Goal: Information Seeking & Learning: Learn about a topic

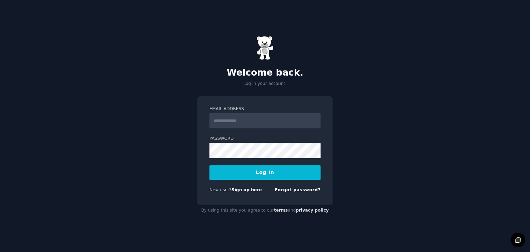
click at [254, 126] on input "Email Address" at bounding box center [265, 120] width 111 height 15
type input "**********"
click at [210, 165] on button "Log In" at bounding box center [265, 172] width 111 height 15
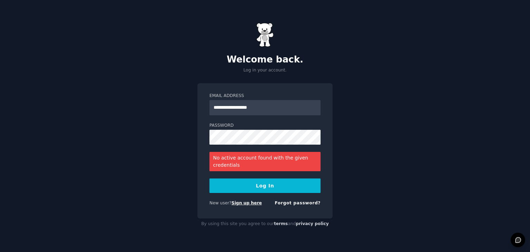
click at [247, 203] on link "Sign up here" at bounding box center [247, 203] width 30 height 5
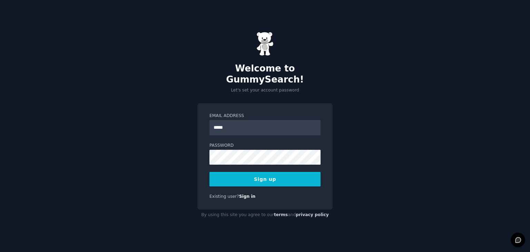
type input "**********"
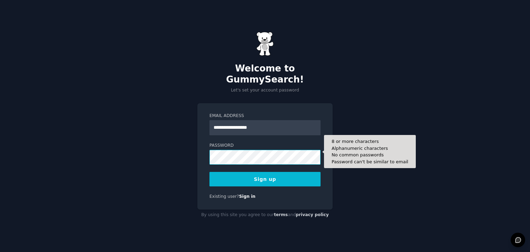
click at [210, 172] on button "Sign up" at bounding box center [265, 179] width 111 height 15
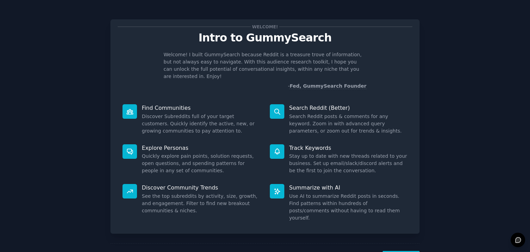
scroll to position [18, 0]
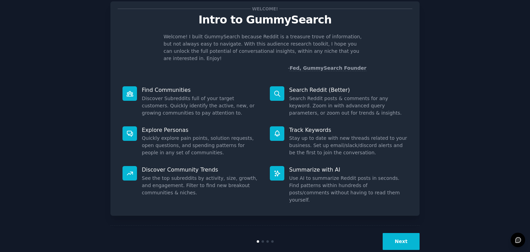
click at [391, 233] on button "Next" at bounding box center [401, 241] width 37 height 17
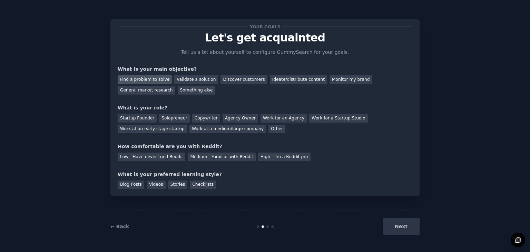
click at [152, 78] on div "Find a problem to solve" at bounding box center [145, 79] width 54 height 9
click at [227, 80] on div "Discover customers" at bounding box center [244, 79] width 47 height 9
click at [175, 86] on div "General market research" at bounding box center [147, 90] width 58 height 9
click at [224, 81] on div "Discover customers" at bounding box center [244, 79] width 47 height 9
click at [187, 125] on div "Work at an early stage startup" at bounding box center [152, 129] width 69 height 9
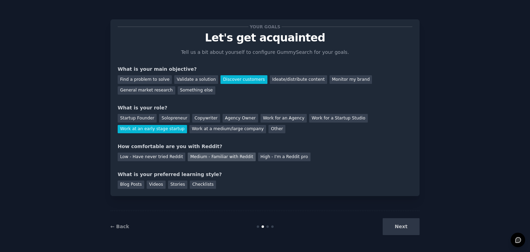
click at [196, 159] on div "Medium - Familiar with Reddit" at bounding box center [222, 157] width 68 height 9
click at [131, 183] on div "Blog Posts" at bounding box center [131, 185] width 27 height 9
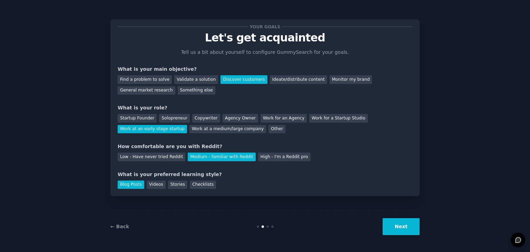
click at [407, 227] on button "Next" at bounding box center [401, 226] width 37 height 17
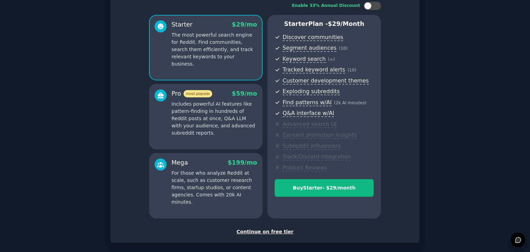
scroll to position [47, 0]
click at [264, 229] on div "Continue on free tier" at bounding box center [265, 231] width 295 height 7
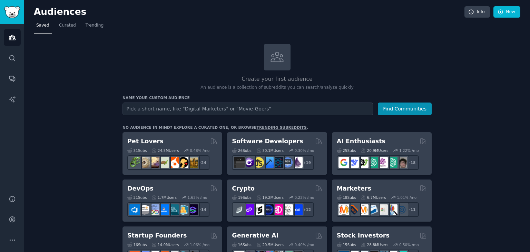
click at [275, 103] on input "text" at bounding box center [248, 109] width 251 height 13
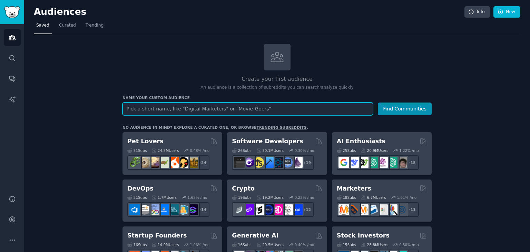
paste input "AI sales agent"
type input "AI sales agent"
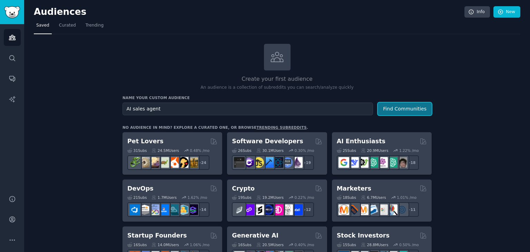
click at [403, 108] on button "Find Communities" at bounding box center [405, 109] width 54 height 13
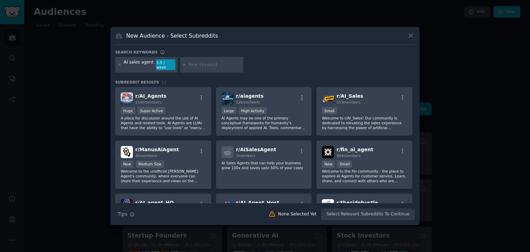
click at [222, 63] on div at bounding box center [212, 65] width 64 height 16
click at [222, 63] on input "text" at bounding box center [215, 65] width 52 height 6
type input "V"
paste input "r/sales"
type input "r/sales"
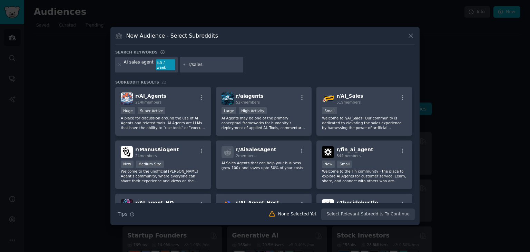
click at [183, 64] on icon at bounding box center [185, 65] width 4 height 4
click at [208, 64] on input "r/sales" at bounding box center [215, 65] width 52 height 6
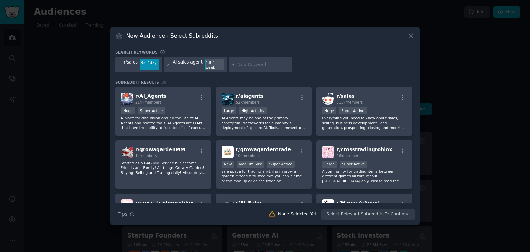
click at [262, 65] on input "text" at bounding box center [264, 65] width 52 height 6
paste input "r/salestechniques"
type input "r/salestechniques"
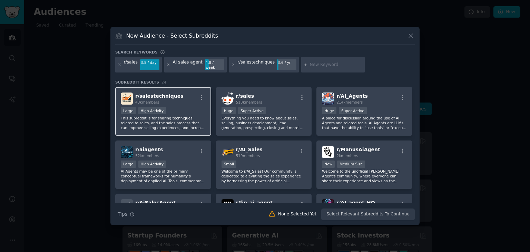
click at [198, 125] on p "This subreddit is for sharing techniques related to sales, and the sales proces…" at bounding box center [163, 123] width 85 height 15
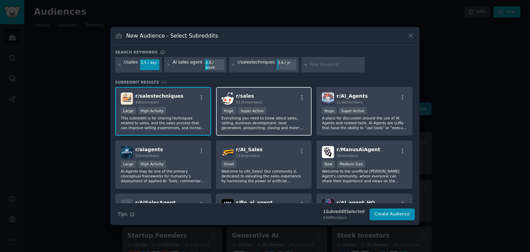
click at [270, 109] on div "100,000 - 1,000,000 members Huge Super Active" at bounding box center [264, 111] width 85 height 9
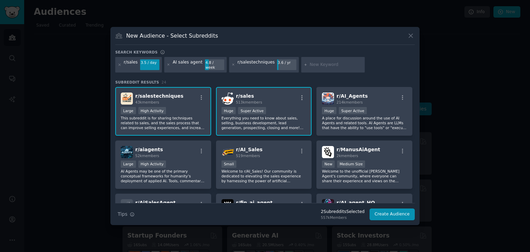
click at [330, 66] on input "text" at bounding box center [336, 65] width 52 height 6
paste input "r/salestools"
type input "r/salestools"
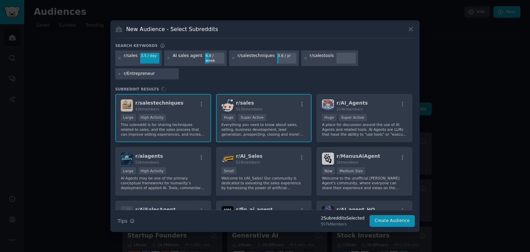
type input "r/Entrepreneur"
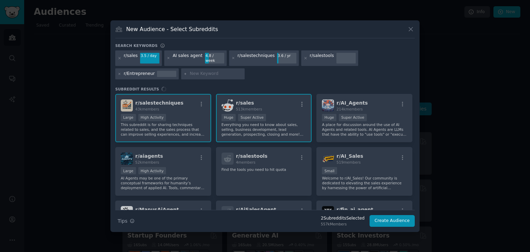
type input "AI agents in sales"
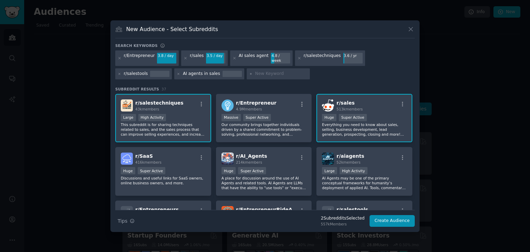
paste input "sales automation"
type input "sales automation"
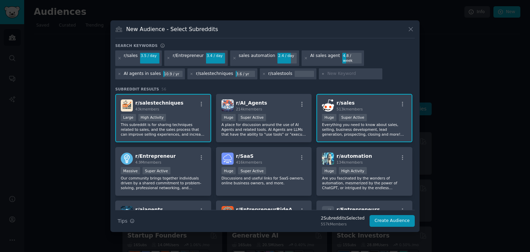
paste input "automated outbound"
type input "automated outbound"
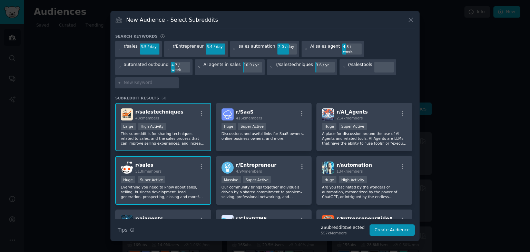
paste input "Clay.com"
type input "Clay.com"
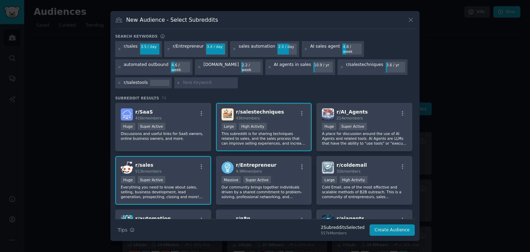
paste input "Clay alternatives"
type input "Clay alternatives"
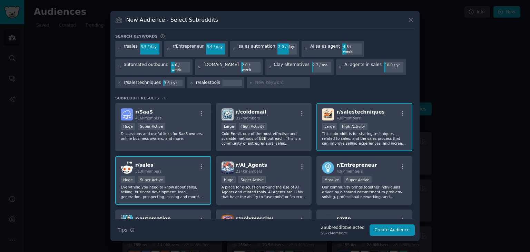
paste input "lead generation automation"
type input "lead generation automation"
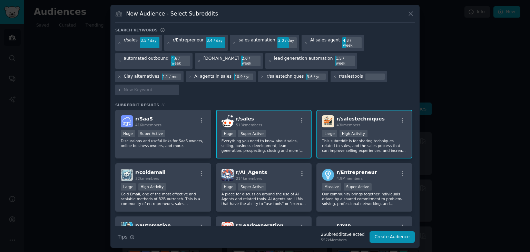
paste input "r/RevOps"
type input "r/RevOps"
click at [120, 44] on icon at bounding box center [120, 43] width 4 height 4
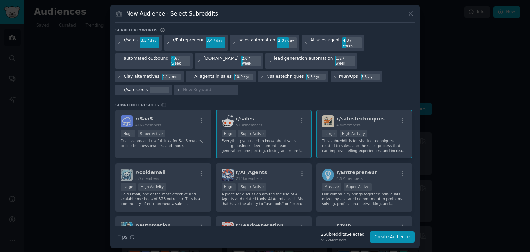
click at [167, 45] on icon at bounding box center [169, 43] width 4 height 4
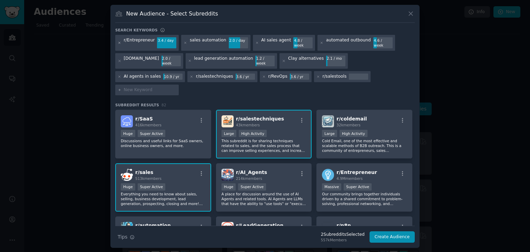
click at [119, 45] on icon at bounding box center [120, 43] width 4 height 4
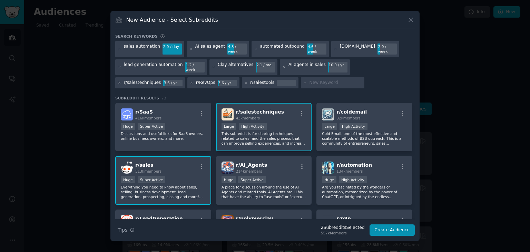
click at [121, 82] on icon at bounding box center [120, 83] width 2 height 2
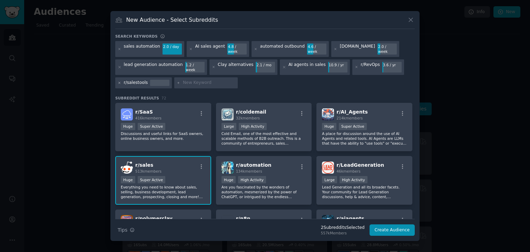
click at [121, 81] on icon at bounding box center [120, 83] width 4 height 4
click at [355, 65] on icon at bounding box center [357, 67] width 4 height 4
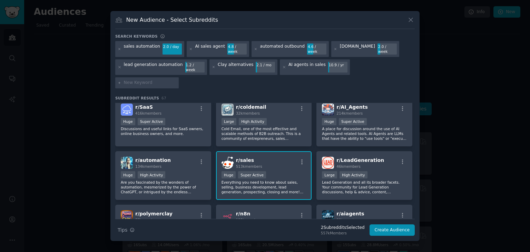
scroll to position [3, 0]
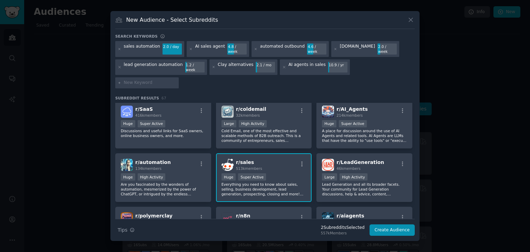
click at [278, 159] on div "r/ sales 513k members" at bounding box center [264, 165] width 85 height 12
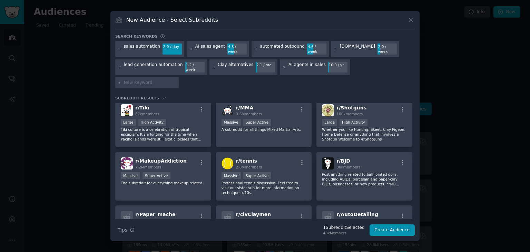
scroll to position [837, 0]
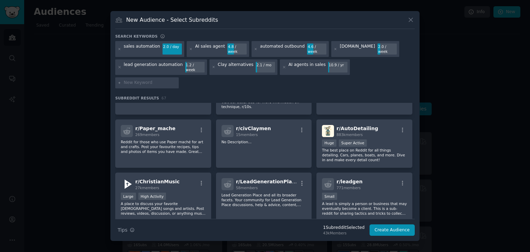
drag, startPoint x: 352, startPoint y: 75, endPoint x: 356, endPoint y: 73, distance: 5.6
click at [179, 77] on div at bounding box center [147, 82] width 64 height 11
click at [176, 80] on input "text" at bounding box center [150, 83] width 52 height 6
paste input "r/salestechniques,"
type input "r/salestechniques,"
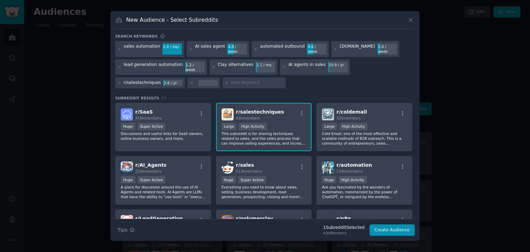
paste input "r/sales"
type input "r/sales"
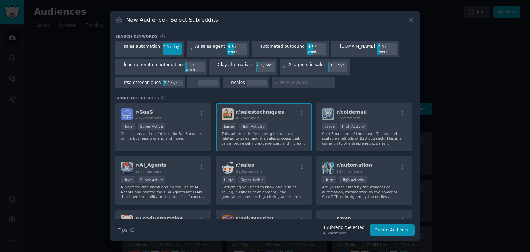
click at [190, 81] on icon at bounding box center [192, 83] width 4 height 4
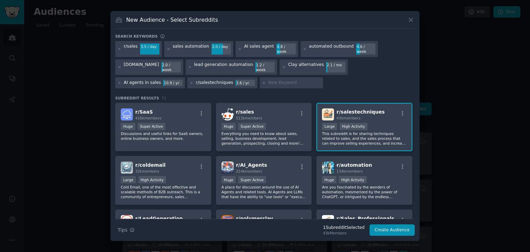
click at [268, 80] on input "text" at bounding box center [294, 83] width 52 height 6
paste input "r/sales"
type input "r/sales"
paste input "r/sales"
type input "r/sales"
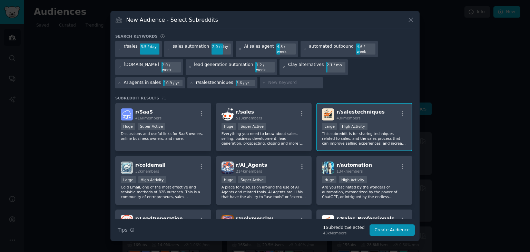
paste input "r/sales"
paste input "tools"
type input "r/salestools"
paste input "r/Entrepreneur"
type input "r/Entrepreneur"
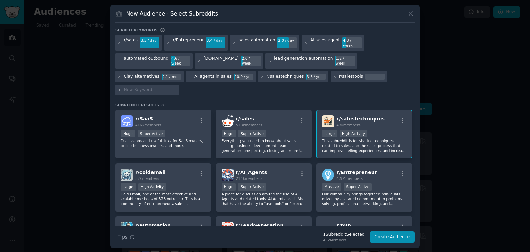
paste input "r/startups"
type input "r/startups"
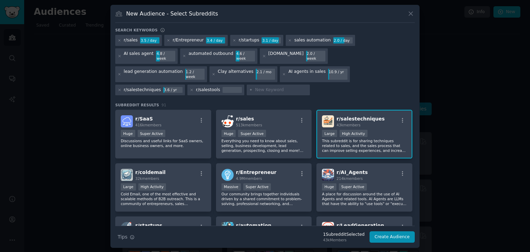
click at [290, 138] on p "Everything you need to know about sales, selling, business development, lead ge…" at bounding box center [264, 145] width 85 height 15
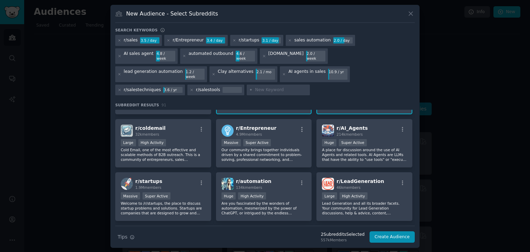
scroll to position [54, 0]
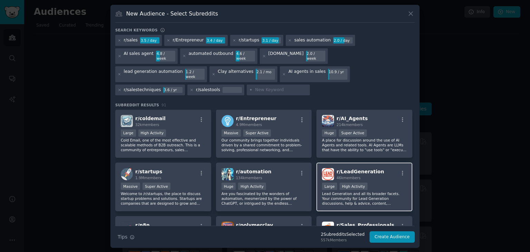
click at [363, 169] on span "r/ LeadGeneration" at bounding box center [361, 172] width 48 height 6
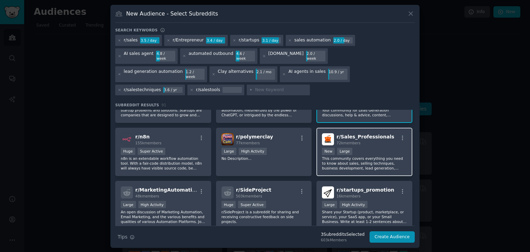
scroll to position [143, 0]
click at [373, 155] on p "This community covers everything you need to know about sales, selling techniqu…" at bounding box center [364, 162] width 85 height 15
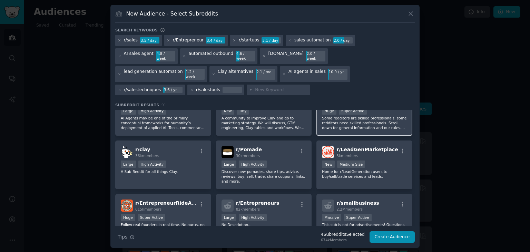
scroll to position [290, 0]
click at [386, 231] on button "Create Audience" at bounding box center [393, 237] width 46 height 12
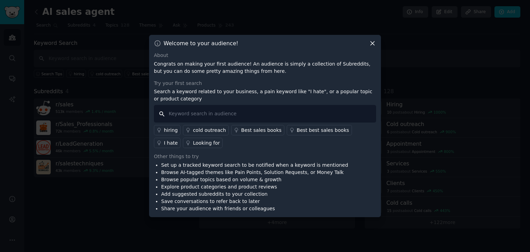
click at [234, 108] on input "text" at bounding box center [265, 114] width 222 height 18
click at [261, 70] on p "Congrats on making your first audience! An audience is simply a collection of S…" at bounding box center [265, 67] width 222 height 15
paste input ""AI sales agent""
click at [207, 118] on input ""AI sales agent"" at bounding box center [265, 114] width 222 height 18
click at [171, 114] on input ""AI sales agent"" at bounding box center [265, 114] width 222 height 18
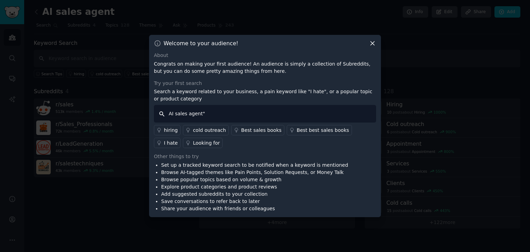
type input "AI sales agent"
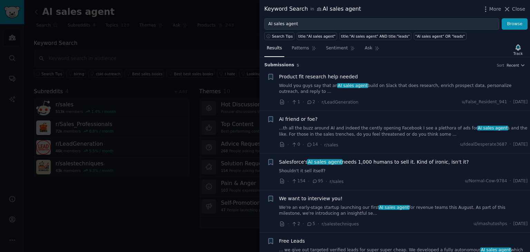
click at [373, 89] on link "Would you guys say that an AI sales agent build on Slack that does research, en…" at bounding box center [403, 89] width 249 height 12
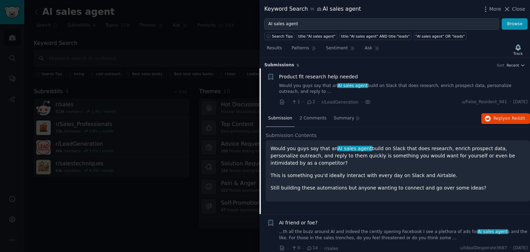
scroll to position [11, 0]
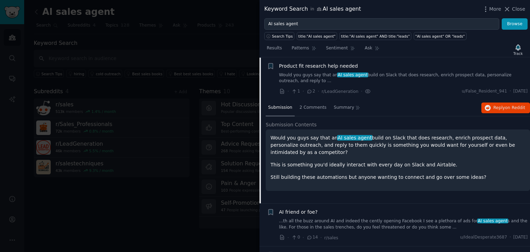
click at [373, 79] on link "Would you guys say that an AI sales agent build on Slack that does research, en…" at bounding box center [403, 78] width 249 height 12
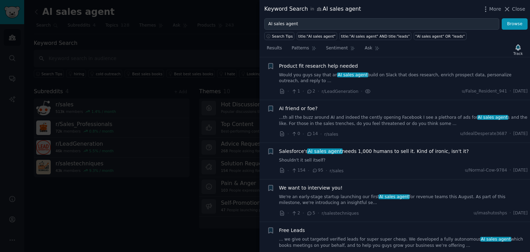
click at [384, 119] on link "...th all the buzz around AI and indeed the cently opening Facebook I see a ple…" at bounding box center [403, 121] width 249 height 12
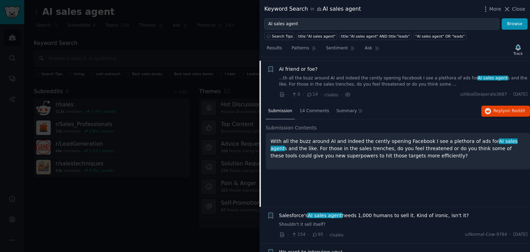
scroll to position [49, 0]
click at [374, 85] on link "...th all the buzz around AI and indeed the cently opening Facebook I see a ple…" at bounding box center [403, 82] width 249 height 12
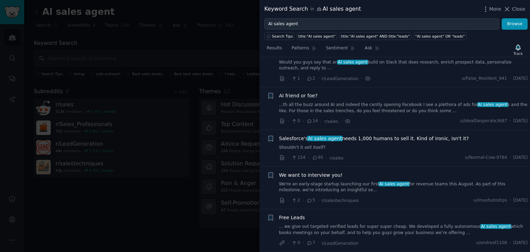
scroll to position [22, 0]
click at [372, 98] on div "AI friend or foe?" at bounding box center [403, 96] width 249 height 7
click at [373, 103] on link "...th all the buzz around AI and indeed the cently opening Facebook I see a ple…" at bounding box center [403, 109] width 249 height 12
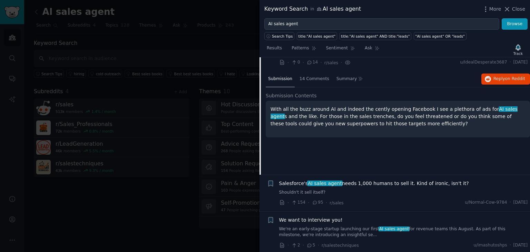
scroll to position [82, 0]
click at [301, 80] on span "14 Comments" at bounding box center [315, 79] width 30 height 6
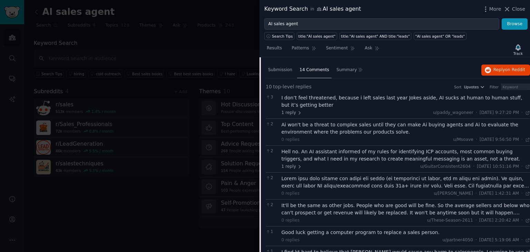
scroll to position [85, 0]
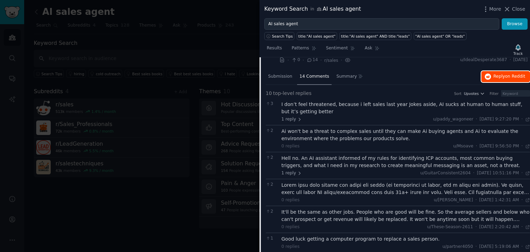
click at [497, 79] on span "Reply on Reddit" at bounding box center [510, 77] width 32 height 6
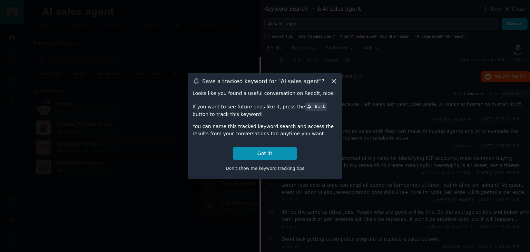
click at [336, 82] on icon at bounding box center [333, 81] width 7 height 7
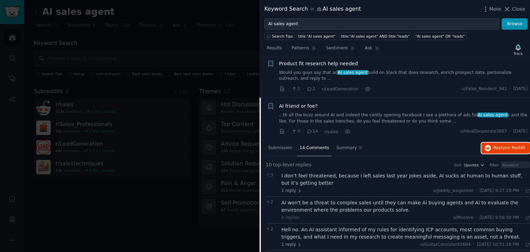
scroll to position [0, 0]
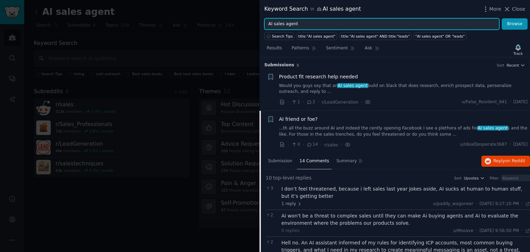
click at [420, 25] on input "AI sales agent" at bounding box center [382, 24] width 235 height 12
paste input "agents in sales"
click at [502, 18] on button "Browse" at bounding box center [515, 24] width 26 height 12
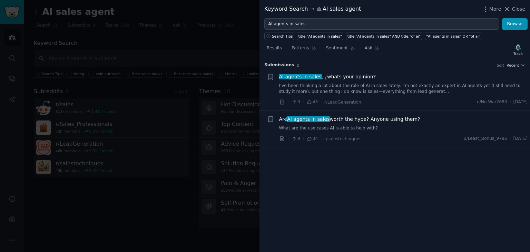
click at [421, 89] on link "I’ve been thinking a lot about the role of AI in sales lately. I’m not exactly …" at bounding box center [403, 89] width 249 height 12
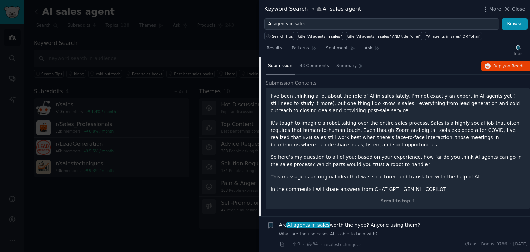
scroll to position [53, 0]
click at [308, 60] on div "43 Comments" at bounding box center [314, 66] width 35 height 17
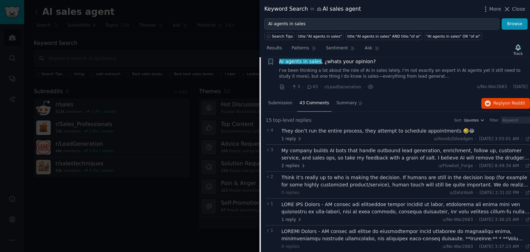
scroll to position [15, 0]
click at [506, 101] on span "on Reddit" at bounding box center [516, 103] width 20 height 5
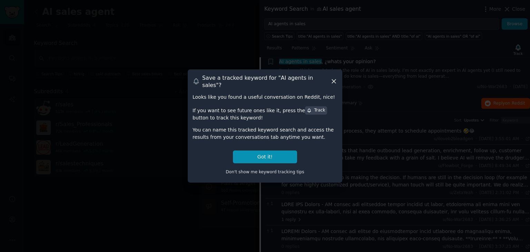
click at [333, 77] on div "Save a tracked keyword for " AI agents in sales "? Looks like you found a usefu…" at bounding box center [265, 125] width 155 height 113
click at [329, 78] on div "Save a tracked keyword for " AI agents in sales "?" at bounding box center [265, 81] width 145 height 15
click at [333, 80] on icon at bounding box center [334, 82] width 4 height 4
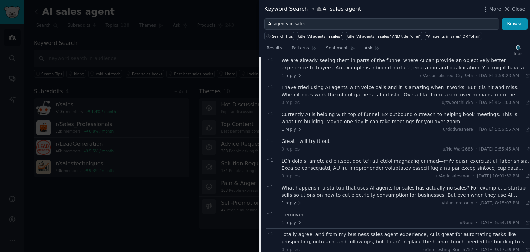
scroll to position [305, 0]
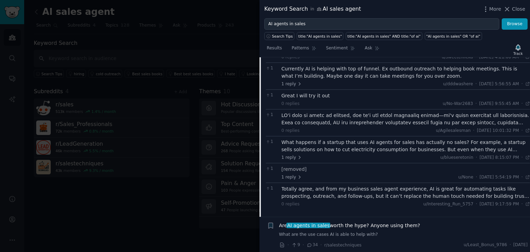
click at [383, 223] on span "Are AI agents in sales worth the hype? Anyone using them?" at bounding box center [349, 225] width 141 height 7
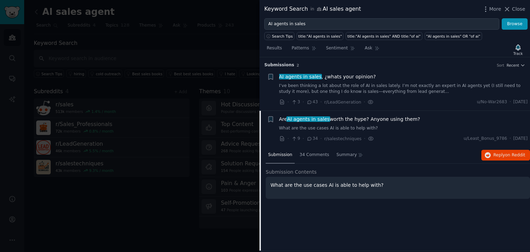
click at [396, 120] on span "Are AI agents in sales worth the hype? Anyone using them?" at bounding box center [349, 119] width 141 height 7
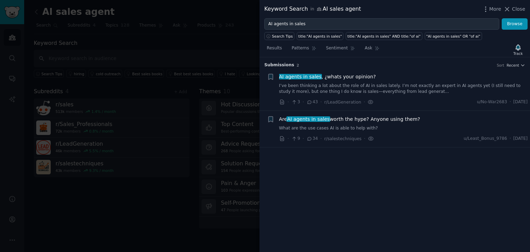
click at [396, 120] on span "Are AI agents in sales worth the hype? Anyone using them?" at bounding box center [349, 119] width 141 height 7
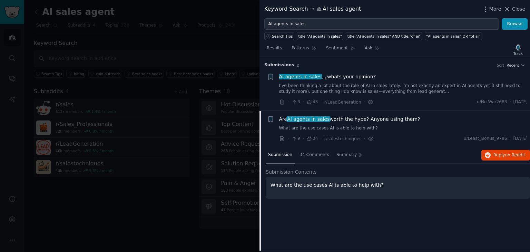
click at [349, 186] on p "What are the use cases AI is able to help with?" at bounding box center [398, 185] width 255 height 7
click at [309, 158] on div "34 Comments" at bounding box center [314, 155] width 35 height 17
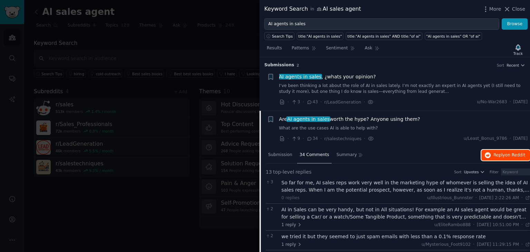
click at [489, 150] on button "Reply on Reddit" at bounding box center [506, 155] width 49 height 11
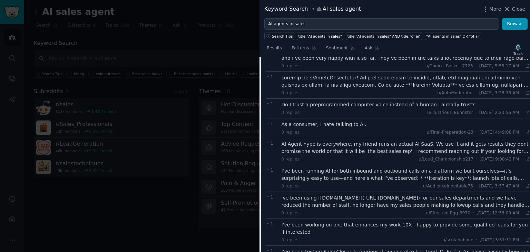
scroll to position [251, 0]
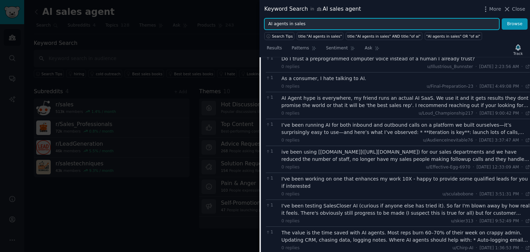
click at [349, 25] on input "AI agents in sales" at bounding box center [382, 24] width 235 height 12
paste input "sales automation"
click at [349, 25] on input "sales automation" at bounding box center [382, 24] width 235 height 12
type input "sales automation"
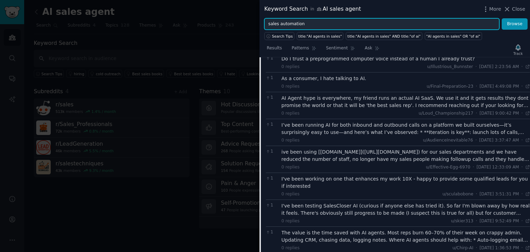
click at [502, 18] on button "Browse" at bounding box center [515, 24] width 26 height 12
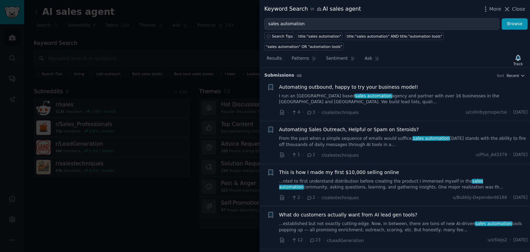
click at [375, 93] on link "I run an germany based sales automation agency and partner with over 16 busines…" at bounding box center [403, 99] width 249 height 12
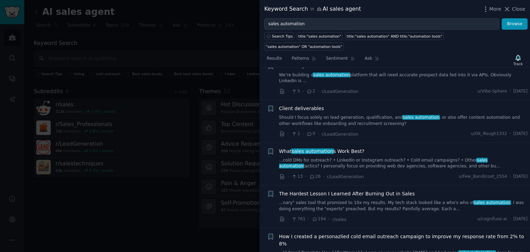
scroll to position [295, 0]
drag, startPoint x: 376, startPoint y: 184, endPoint x: 371, endPoint y: 191, distance: 9.1
click at [371, 200] on link "...nary" sales tool that promised to 10x my results. My tech stack looked like …" at bounding box center [403, 206] width 249 height 12
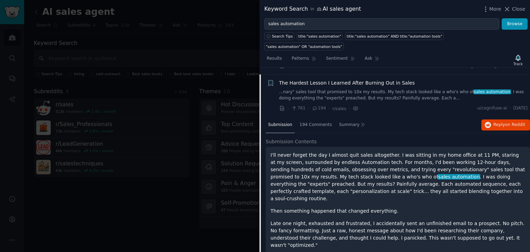
scroll to position [302, 0]
click at [401, 89] on link "...nary" sales tool that promised to 10x my results. My tech stack looked like …" at bounding box center [403, 95] width 249 height 12
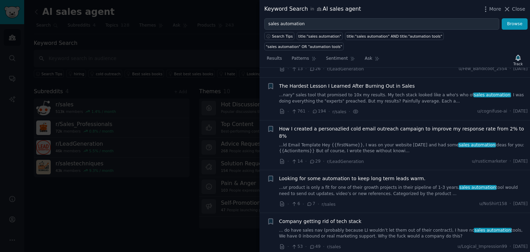
scroll to position [300, 0]
click at [393, 184] on link "...ur product is only a fit for one of their growth projects in their pipeline …" at bounding box center [403, 190] width 249 height 12
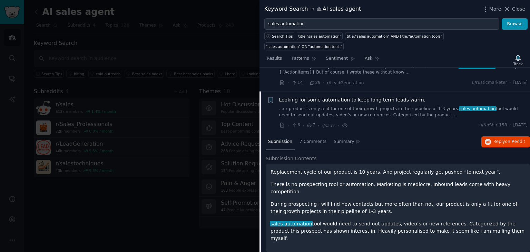
scroll to position [388, 0]
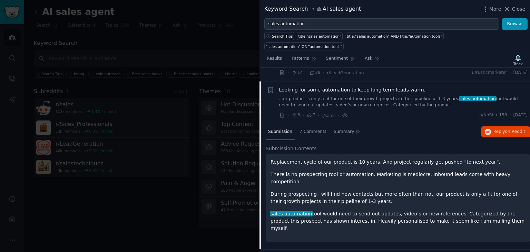
click at [394, 96] on link "...ur product is only a fit for one of their growth projects in their pipeline …" at bounding box center [403, 102] width 249 height 12
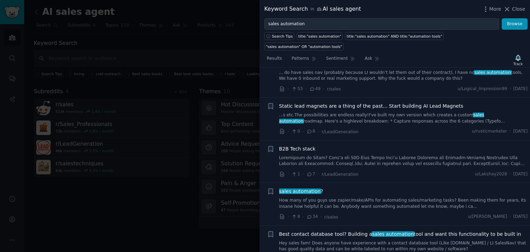
scroll to position [457, 0]
click at [397, 198] on link "How many of you guys use zapier/make/APIs for automating sales/marketing tasks?…" at bounding box center [403, 204] width 249 height 12
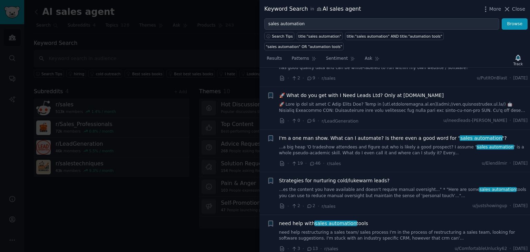
scroll to position [742, 0]
click at [403, 144] on link "...a big heap 'O tradeshow attendees and figure out who is likely a good prospe…" at bounding box center [403, 150] width 249 height 12
